Goal: Navigation & Orientation: Find specific page/section

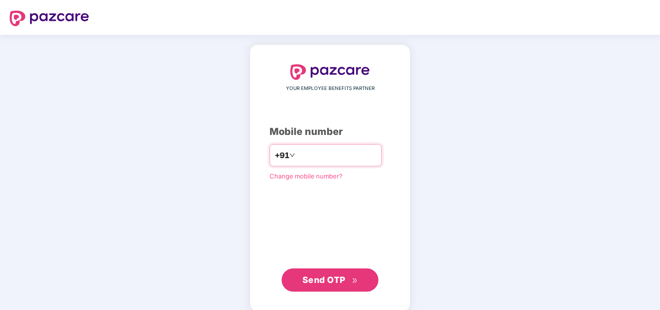
click at [338, 157] on input "number" at bounding box center [336, 155] width 79 height 15
type input "**********"
click at [319, 282] on span "Send OTP" at bounding box center [323, 280] width 43 height 10
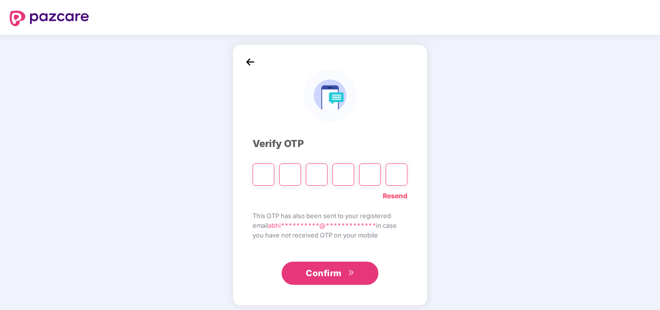
type input "*"
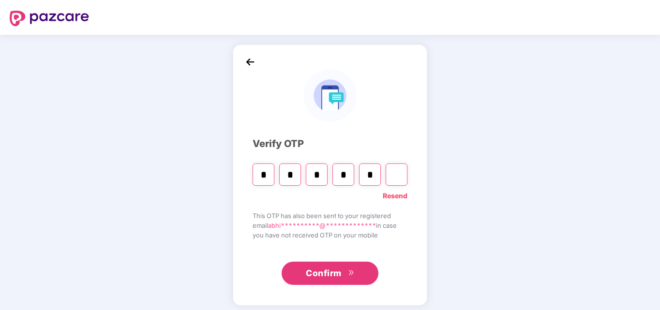
type input "*"
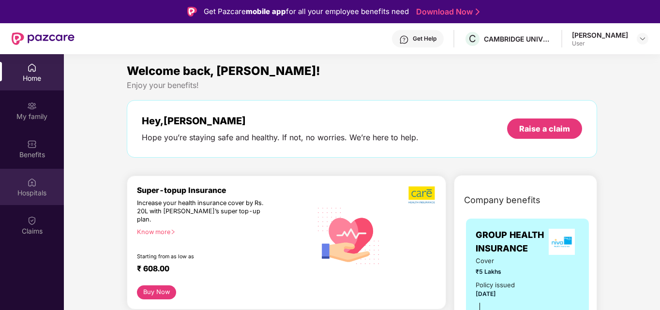
click at [31, 192] on div "Hospitals" at bounding box center [32, 193] width 64 height 10
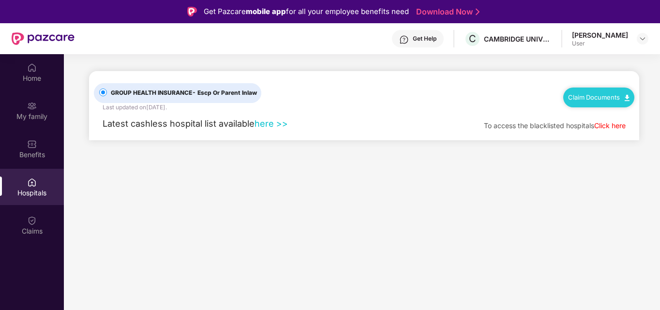
click at [264, 122] on link "here >>" at bounding box center [270, 123] width 33 height 11
click at [267, 125] on link "here >>" at bounding box center [270, 123] width 33 height 11
click at [611, 128] on link "Click here" at bounding box center [609, 125] width 31 height 8
click at [29, 181] on img at bounding box center [32, 183] width 10 height 10
click at [268, 123] on link "here >>" at bounding box center [270, 123] width 33 height 11
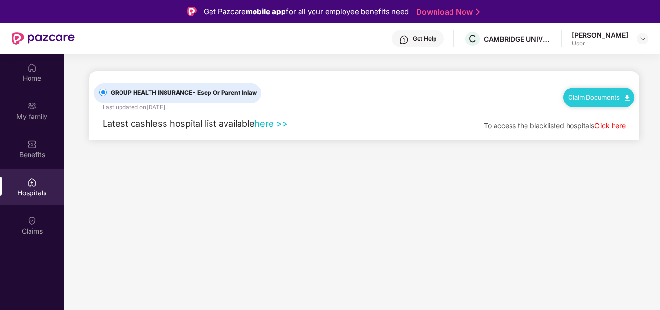
click at [265, 124] on link "here >>" at bounding box center [270, 123] width 33 height 11
click at [603, 128] on link "Click here" at bounding box center [609, 125] width 31 height 8
click at [262, 124] on link "here >>" at bounding box center [270, 123] width 33 height 11
click at [39, 69] on div "Home" at bounding box center [32, 72] width 64 height 36
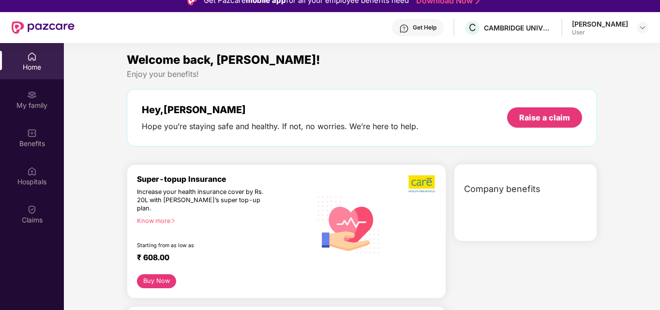
scroll to position [54, 0]
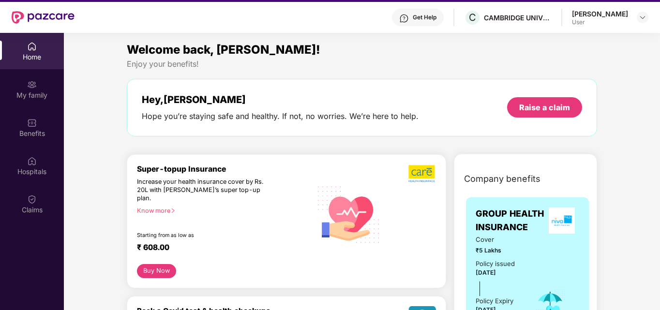
scroll to position [0, 0]
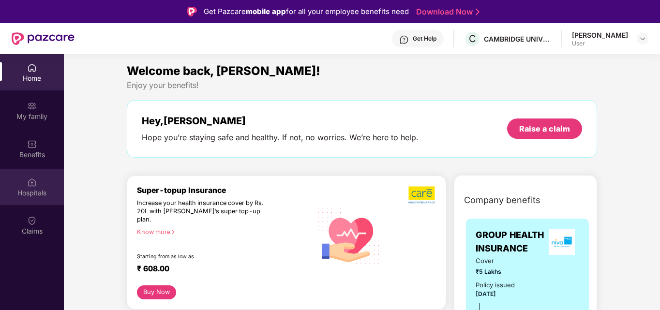
click at [35, 187] on div "Hospitals" at bounding box center [32, 187] width 64 height 36
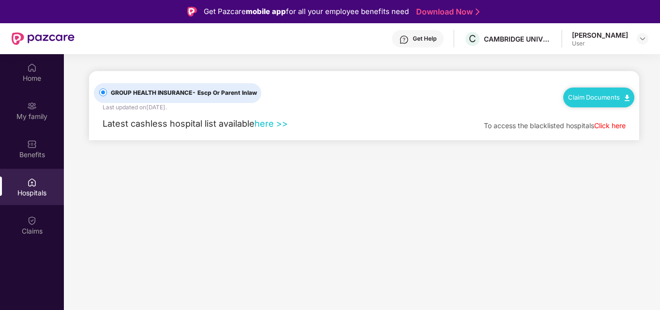
click at [265, 127] on link "here >>" at bounding box center [270, 123] width 33 height 11
click at [267, 124] on link "here >>" at bounding box center [270, 123] width 33 height 11
